Goal: Find specific fact: Find specific fact

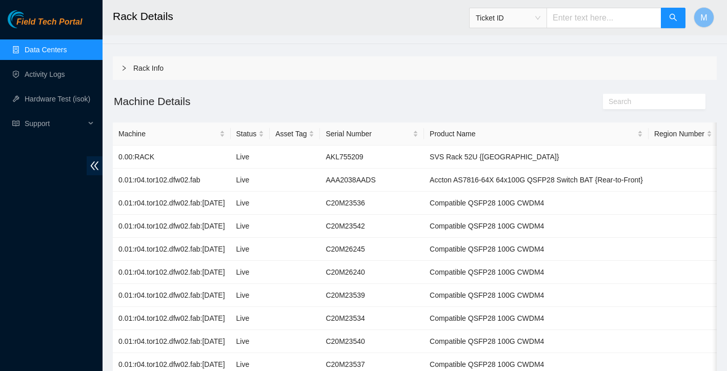
scroll to position [19, 0]
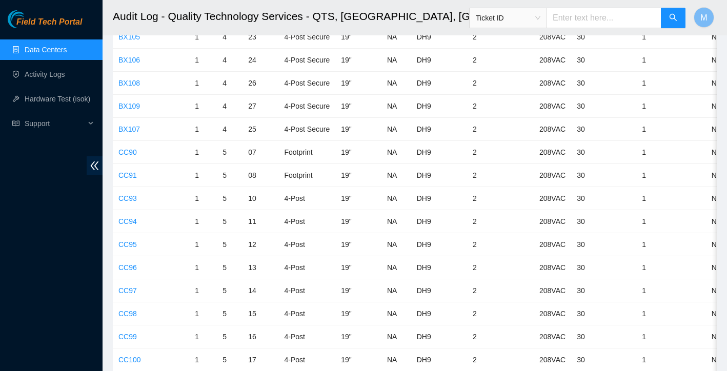
scroll to position [2264, 0]
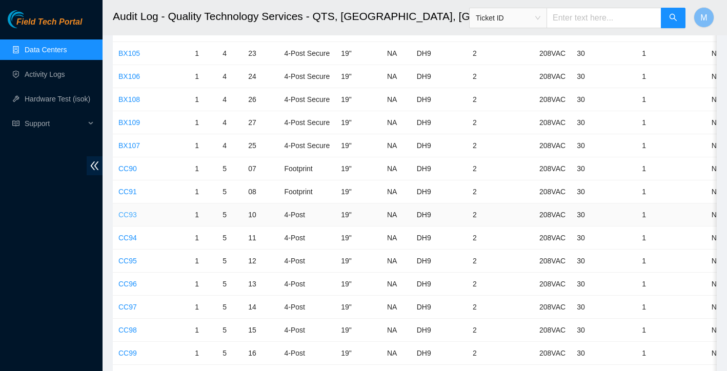
click at [130, 216] on link "CC93" at bounding box center [127, 215] width 18 height 8
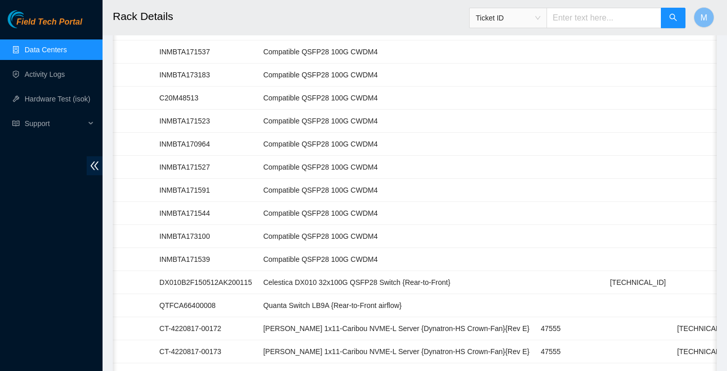
scroll to position [339, 0]
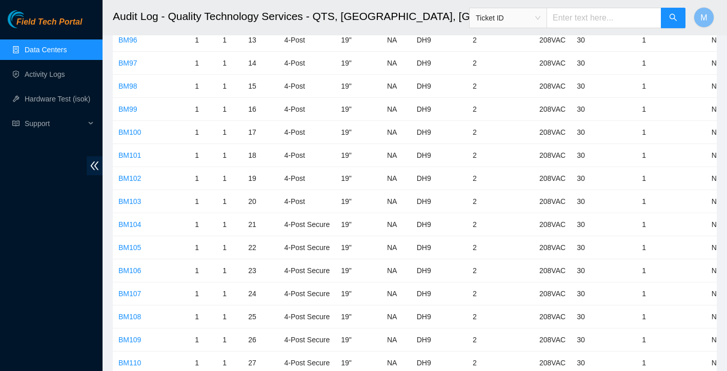
scroll to position [2264, 0]
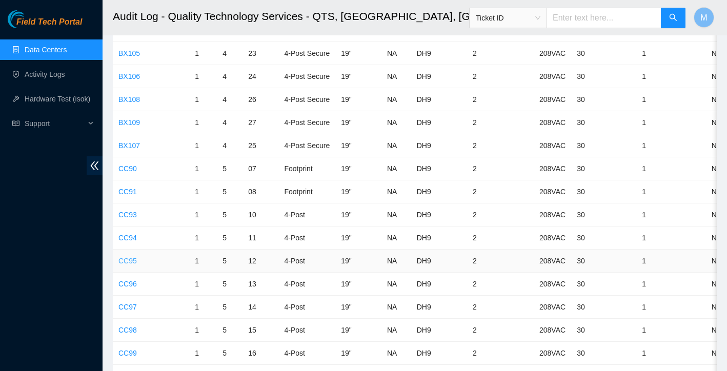
click at [124, 261] on link "CC95" at bounding box center [127, 261] width 18 height 8
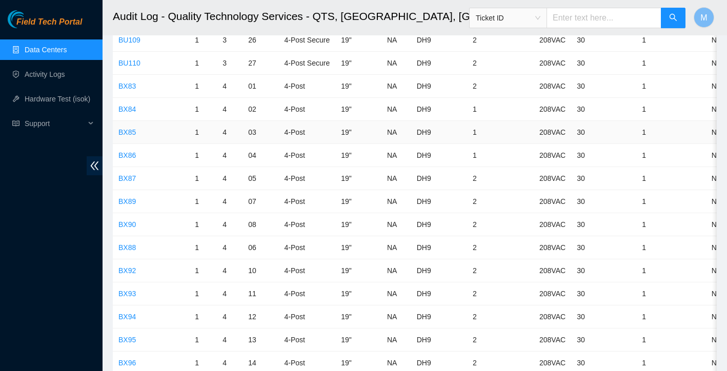
scroll to position [1739, 0]
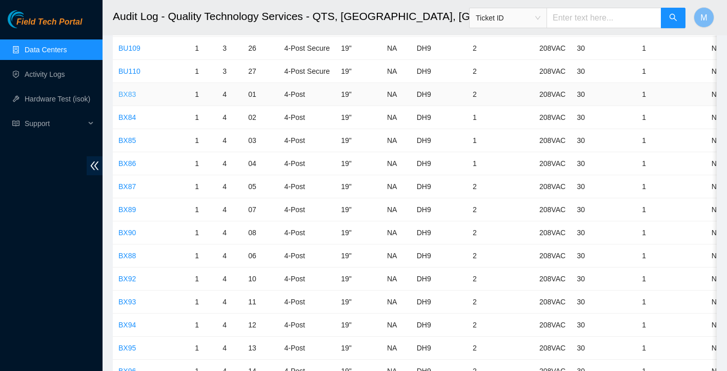
click at [124, 93] on link "BX83" at bounding box center [126, 94] width 17 height 8
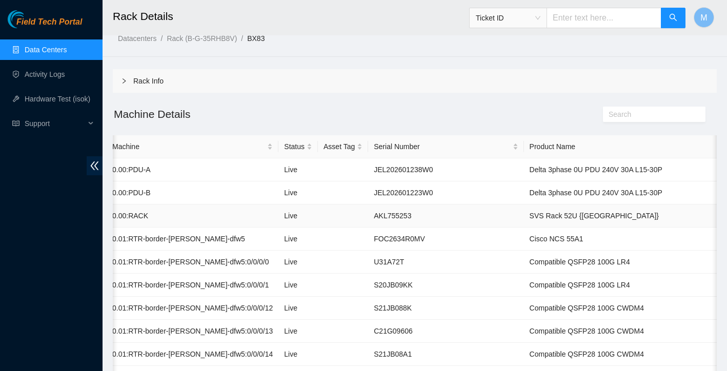
scroll to position [14, 0]
drag, startPoint x: 460, startPoint y: 238, endPoint x: 492, endPoint y: 235, distance: 32.5
click at [524, 235] on td "Cisco NCS 55A1" at bounding box center [639, 238] width 230 height 23
copy td "Cisco NCS"
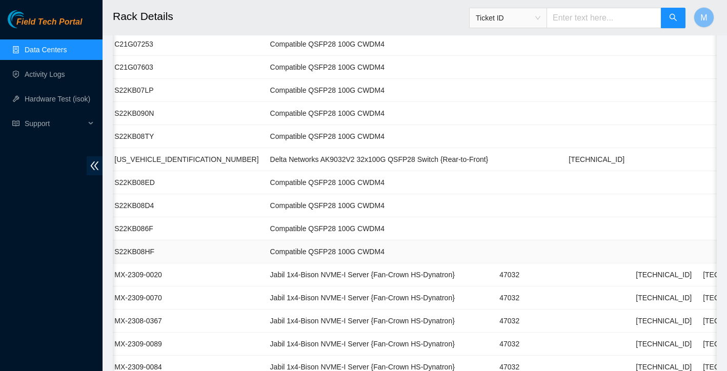
scroll to position [1711, 0]
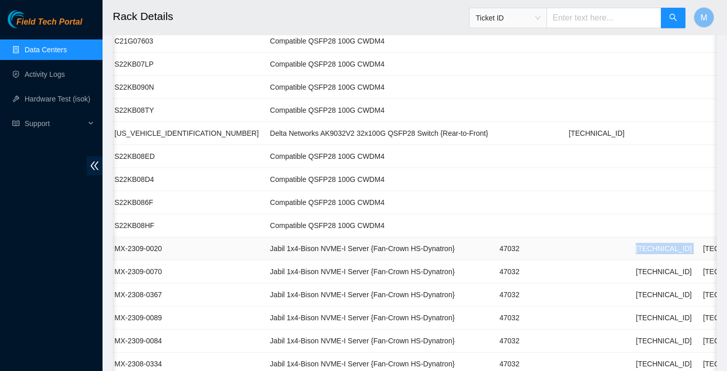
drag, startPoint x: 573, startPoint y: 250, endPoint x: 624, endPoint y: 249, distance: 50.8
click at [624, 249] on tr "01 Live MX-2309-0020 Jabil 1x4-Bison NVME-I Server {Fan-Crown HS-Dynatron} 4703…" at bounding box center [339, 248] width 985 height 23
click at [698, 249] on td "[TECHNICAL_ID]" at bounding box center [731, 248] width 67 height 23
drag, startPoint x: 572, startPoint y: 248, endPoint x: 621, endPoint y: 247, distance: 48.2
click at [630, 247] on td "[TECHNICAL_ID]" at bounding box center [663, 248] width 67 height 23
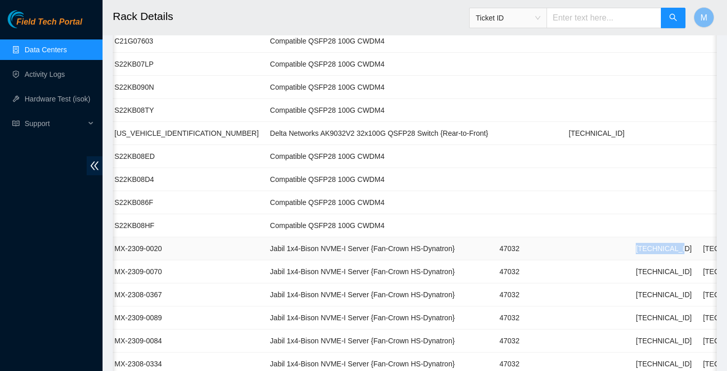
copy td "[TECHNICAL_ID]"
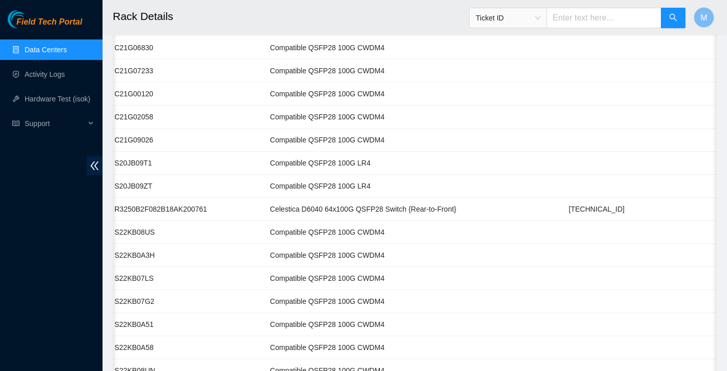
scroll to position [764, 0]
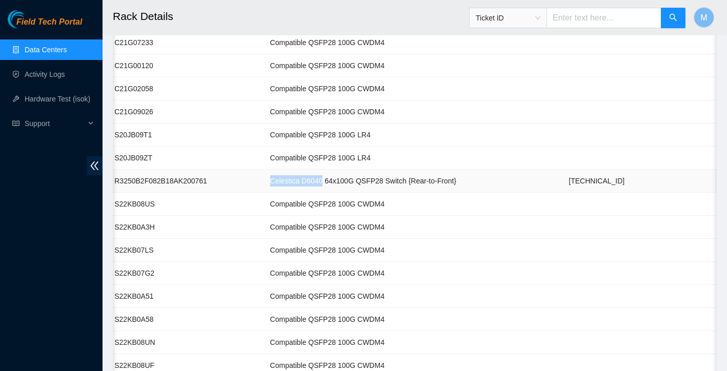
drag, startPoint x: 200, startPoint y: 183, endPoint x: 253, endPoint y: 180, distance: 53.9
click at [265, 180] on td "Celestica D6040 64x100G QSFP28 Switch {Rear-to-Front}" at bounding box center [380, 181] width 230 height 23
copy td "Celestica D6040"
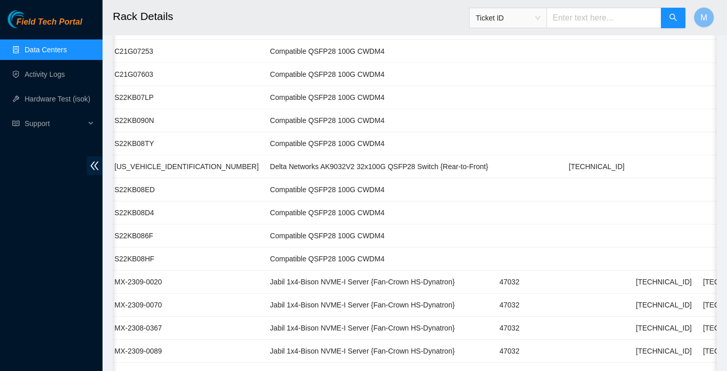
scroll to position [1679, 0]
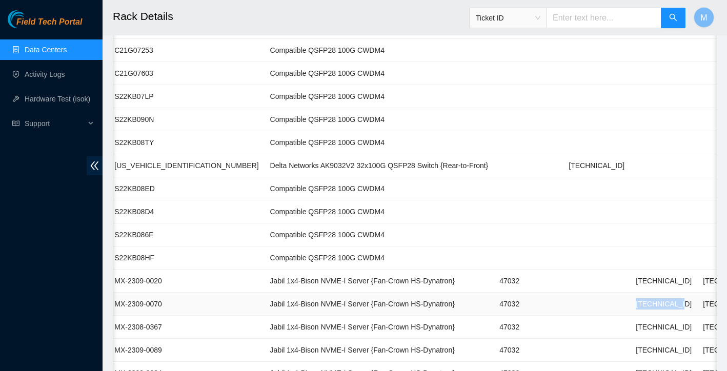
drag, startPoint x: 572, startPoint y: 304, endPoint x: 617, endPoint y: 303, distance: 44.6
click at [630, 303] on td "[TECHNICAL_ID]" at bounding box center [663, 304] width 67 height 23
copy td "[TECHNICAL_ID]"
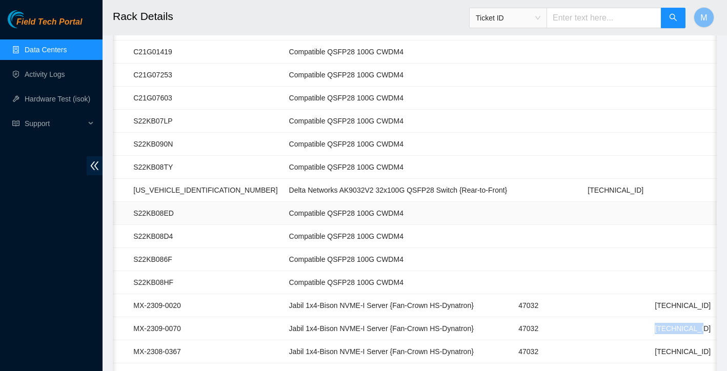
scroll to position [1654, 0]
drag, startPoint x: 217, startPoint y: 190, endPoint x: 307, endPoint y: 189, distance: 89.2
click at [307, 189] on td "Delta Networks AK9032V2 32x100G QSFP28 Switch {Rear-to-Front}" at bounding box center [399, 191] width 230 height 23
copy td "Delta Networks AK9032V2"
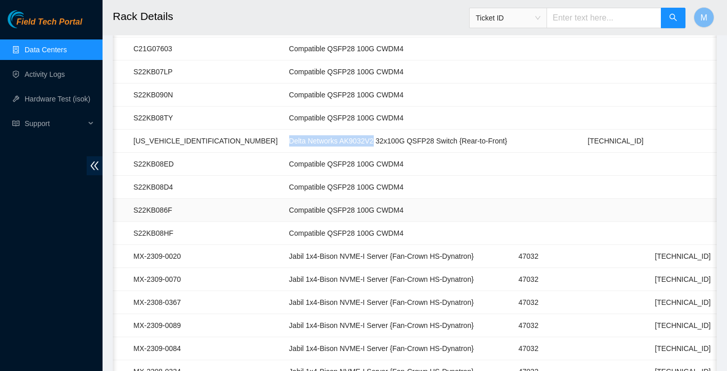
scroll to position [1704, 0]
drag, startPoint x: 591, startPoint y: 302, endPoint x: 635, endPoint y: 300, distance: 43.6
click at [649, 300] on td "[TECHNICAL_ID]" at bounding box center [682, 302] width 67 height 23
copy td "[TECHNICAL_ID]"
